Goal: Check status

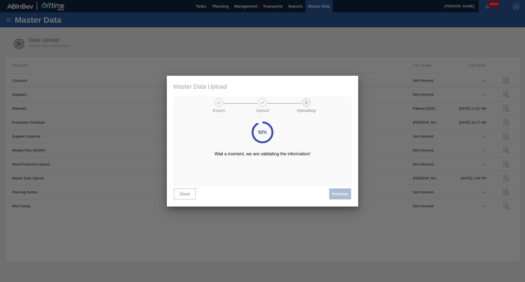
click at [260, 151] on p "Wait a moment, we are validating the information!" at bounding box center [263, 153] width 96 height 5
click at [240, 141] on div "92% Wait a moment, we are validating the information!" at bounding box center [262, 141] width 191 height 131
click at [330, 122] on div "93% Wait a moment, we are validating the information!" at bounding box center [262, 141] width 191 height 131
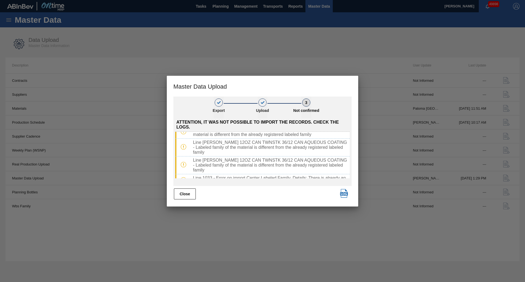
scroll to position [135, 0]
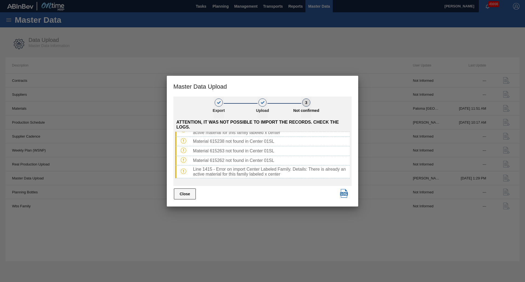
click at [180, 194] on button "Close" at bounding box center [185, 193] width 22 height 11
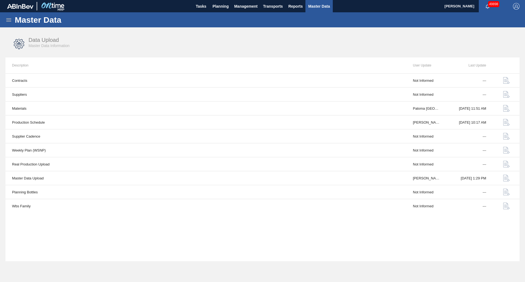
click at [180, 194] on td "Planning Bottles" at bounding box center [205, 192] width 401 height 14
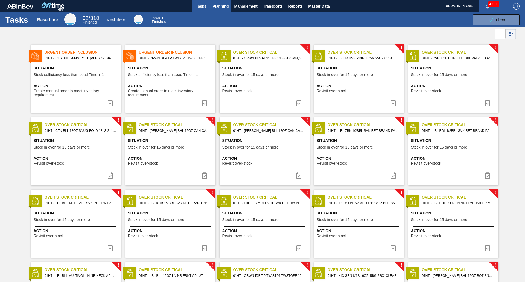
click at [227, 1] on button "Planning" at bounding box center [221, 6] width 22 height 12
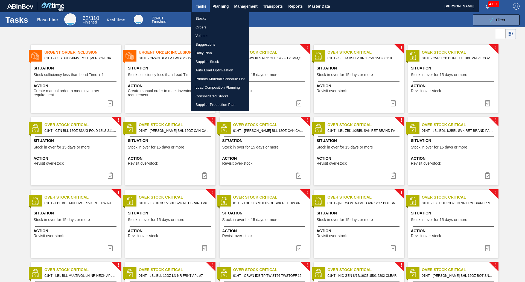
click at [208, 16] on li "Stocks" at bounding box center [220, 18] width 58 height 9
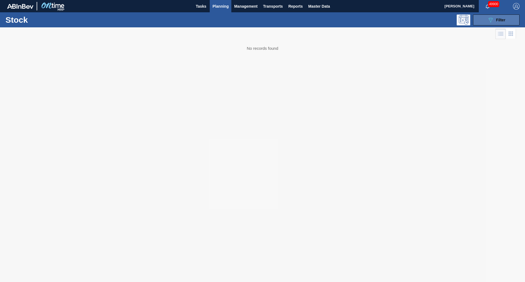
click at [514, 17] on button "089F7B8B-B2A5-4AFE-B5C0-19BA573D28AC Filter" at bounding box center [496, 19] width 46 height 11
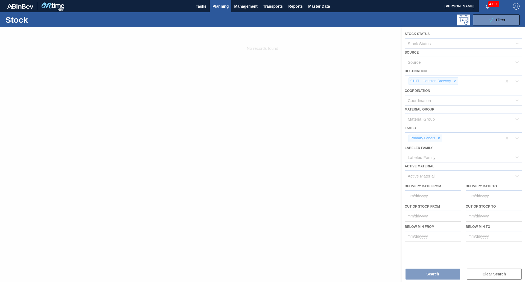
click at [438, 137] on div at bounding box center [262, 154] width 525 height 255
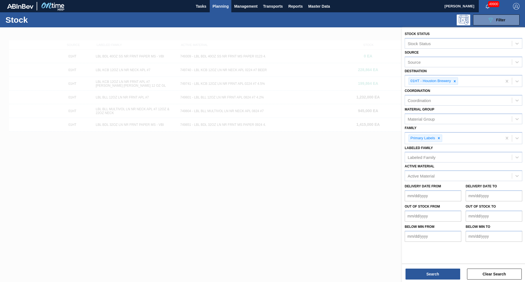
click at [438, 137] on icon at bounding box center [439, 138] width 4 height 4
click at [433, 155] on div "Labeled Family" at bounding box center [458, 157] width 107 height 8
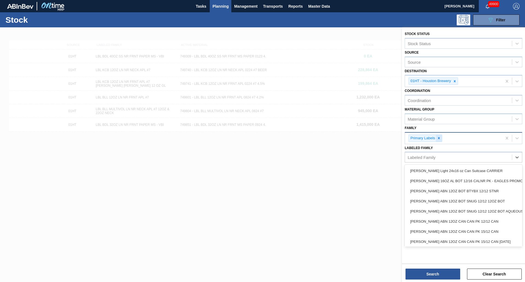
click at [439, 138] on icon at bounding box center [439, 138] width 2 height 2
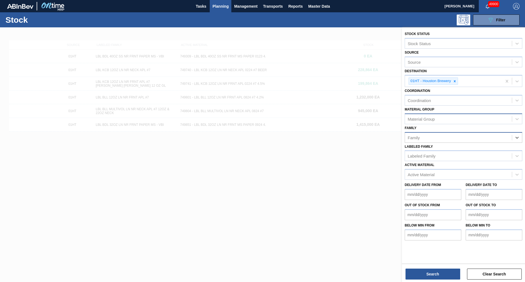
click at [433, 116] on div "Material Group" at bounding box center [421, 118] width 27 height 5
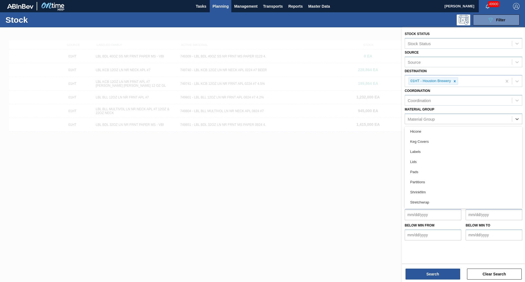
scroll to position [44, 0]
click at [443, 190] on div "Shrinkfilm" at bounding box center [464, 190] width 118 height 10
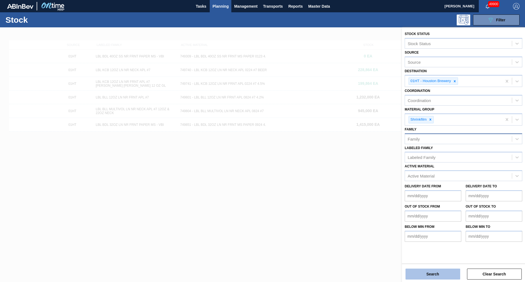
click at [447, 274] on button "Search" at bounding box center [433, 274] width 55 height 11
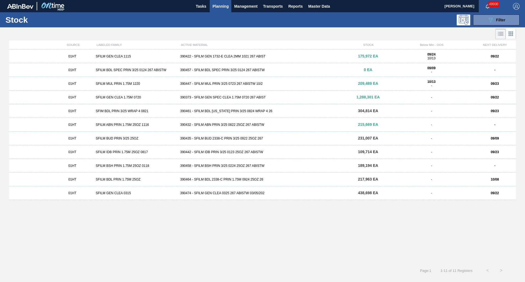
click at [212, 189] on div "01HT SFILM GEN CLEA 0315 390474 - SFILM GEN CLEA 0325 267 ABISTW 03/05/202 438,…" at bounding box center [262, 193] width 507 height 14
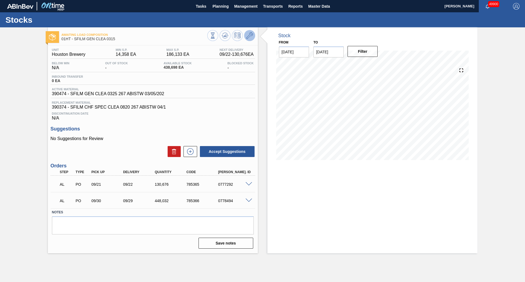
click at [253, 38] on icon at bounding box center [249, 35] width 7 height 7
